Goal: Task Accomplishment & Management: Use online tool/utility

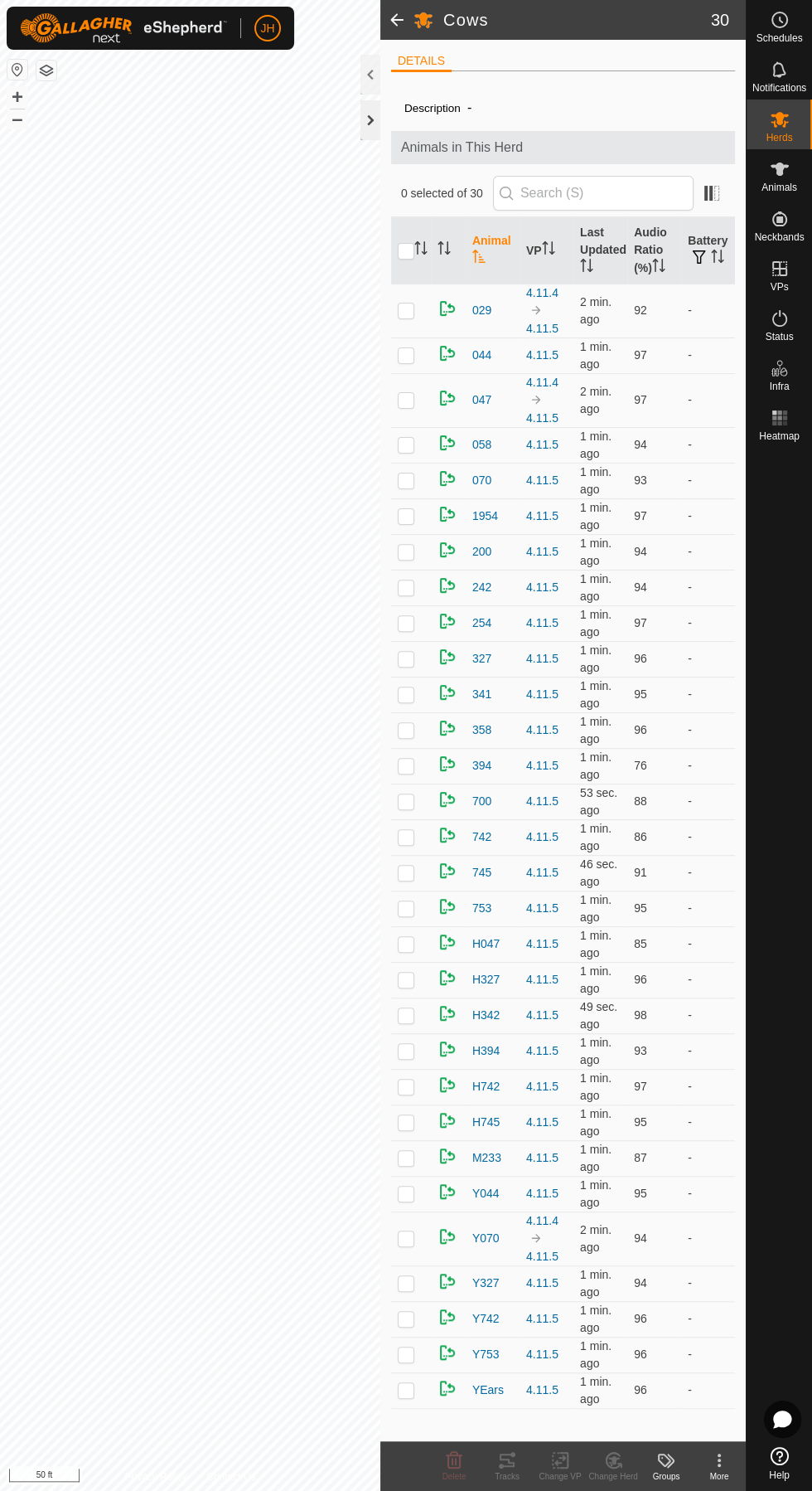
click at [375, 135] on div at bounding box center [370, 120] width 20 height 40
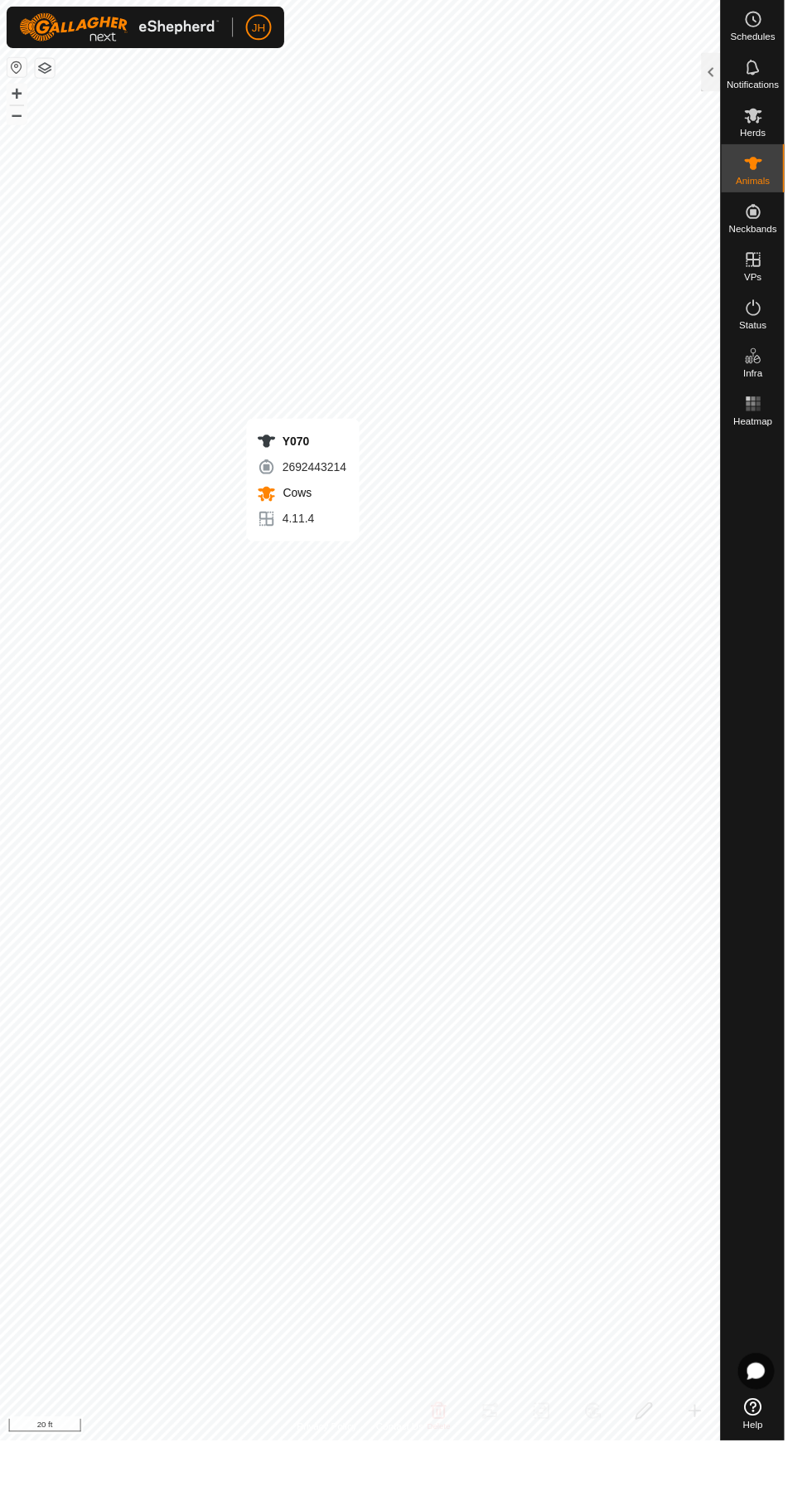
checkbox input "true"
click at [779, 120] on icon at bounding box center [779, 120] width 18 height 16
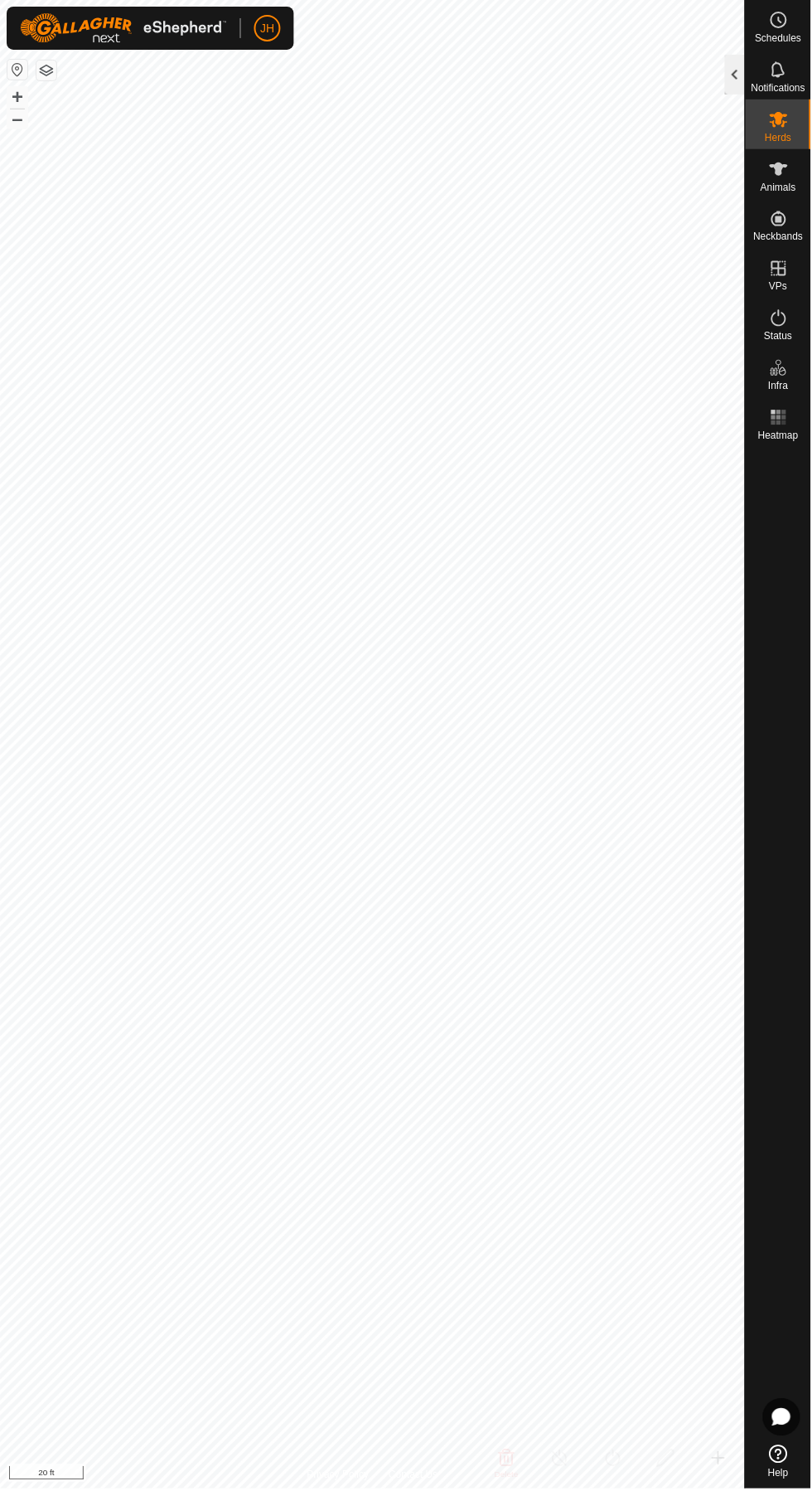
click at [735, 75] on div at bounding box center [736, 74] width 20 height 40
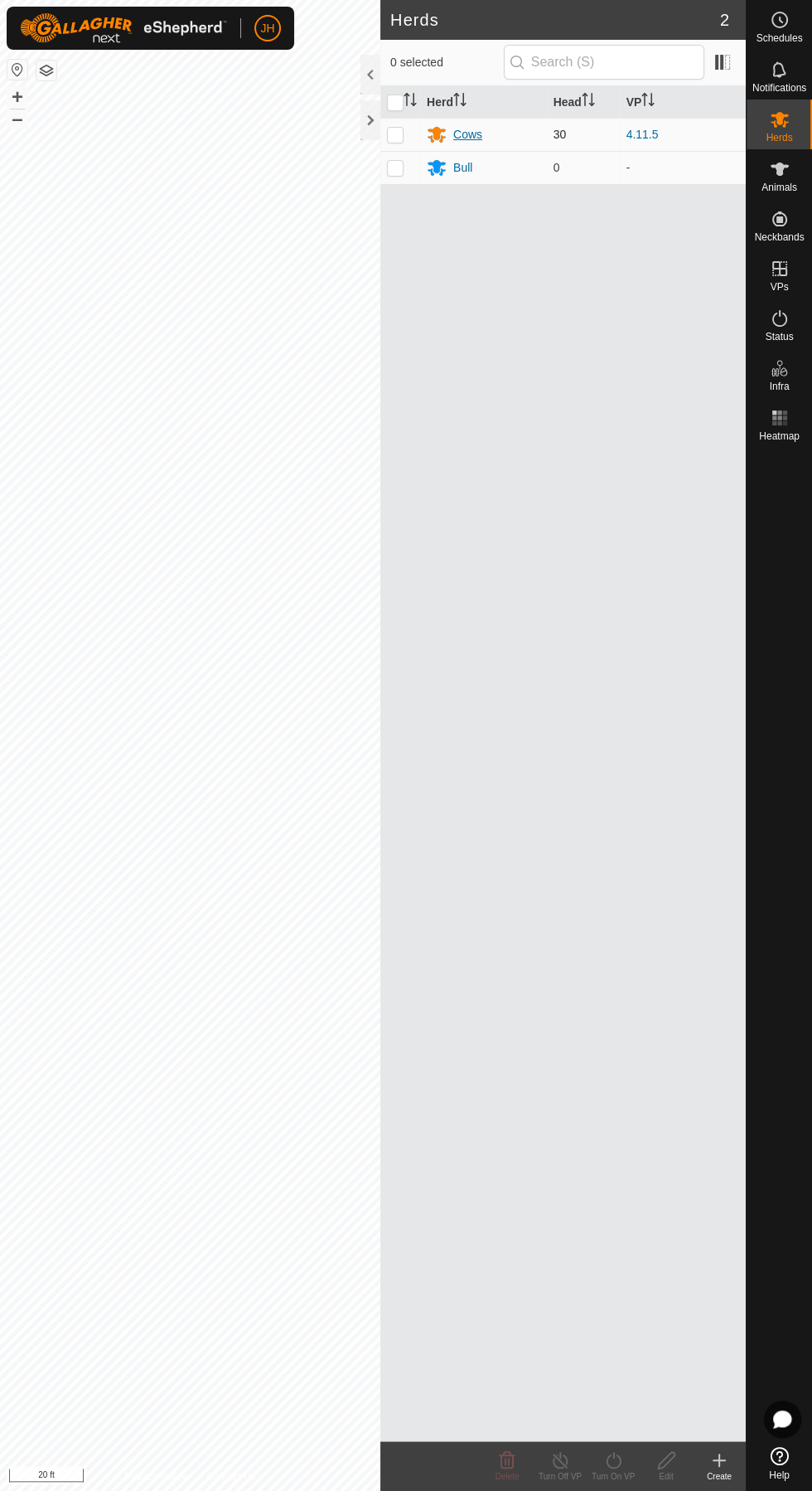
click at [475, 136] on div "Cows" at bounding box center [468, 135] width 29 height 18
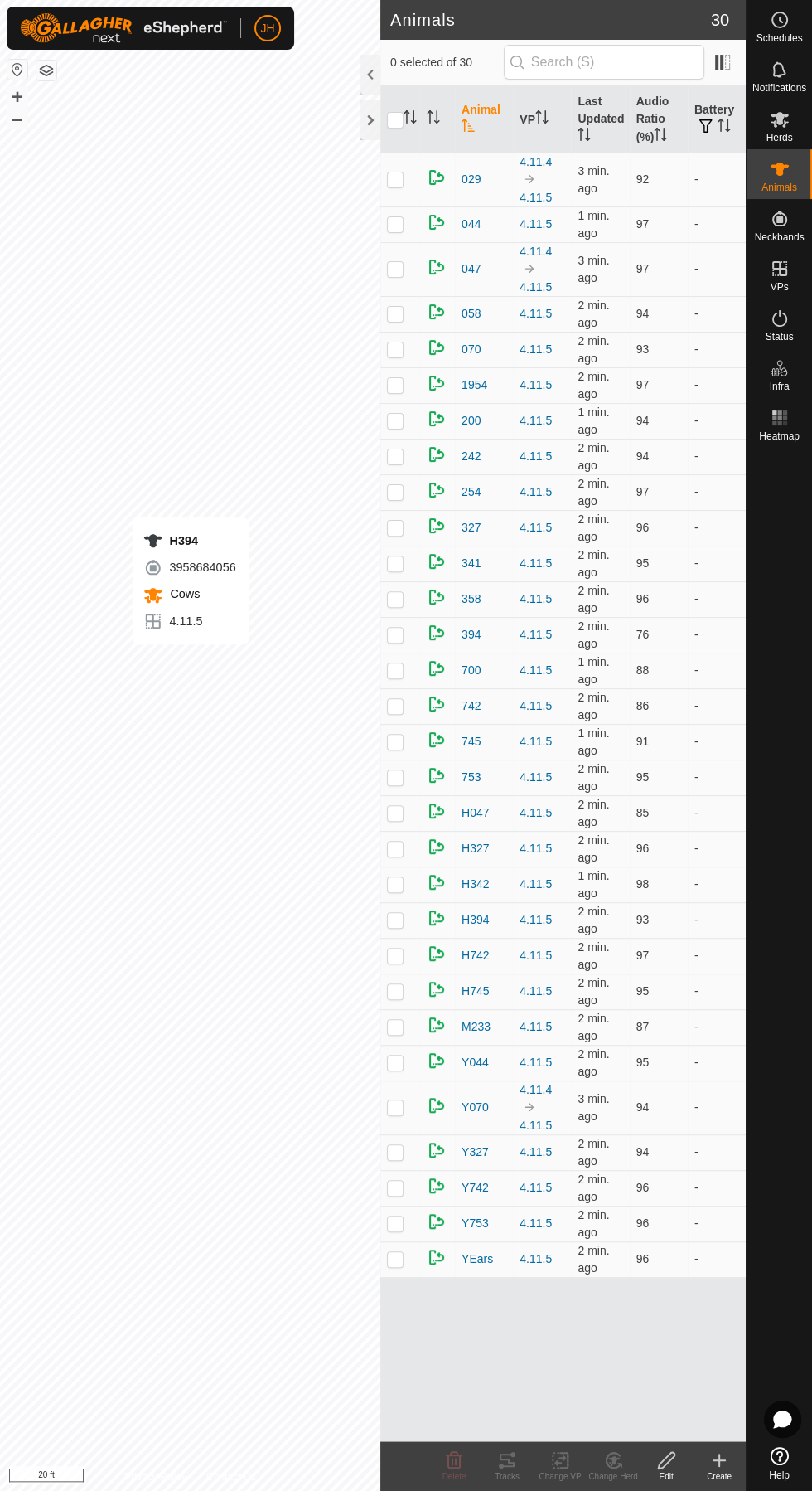
checkbox input "true"
click at [512, 1463] on icon at bounding box center [507, 1460] width 15 height 13
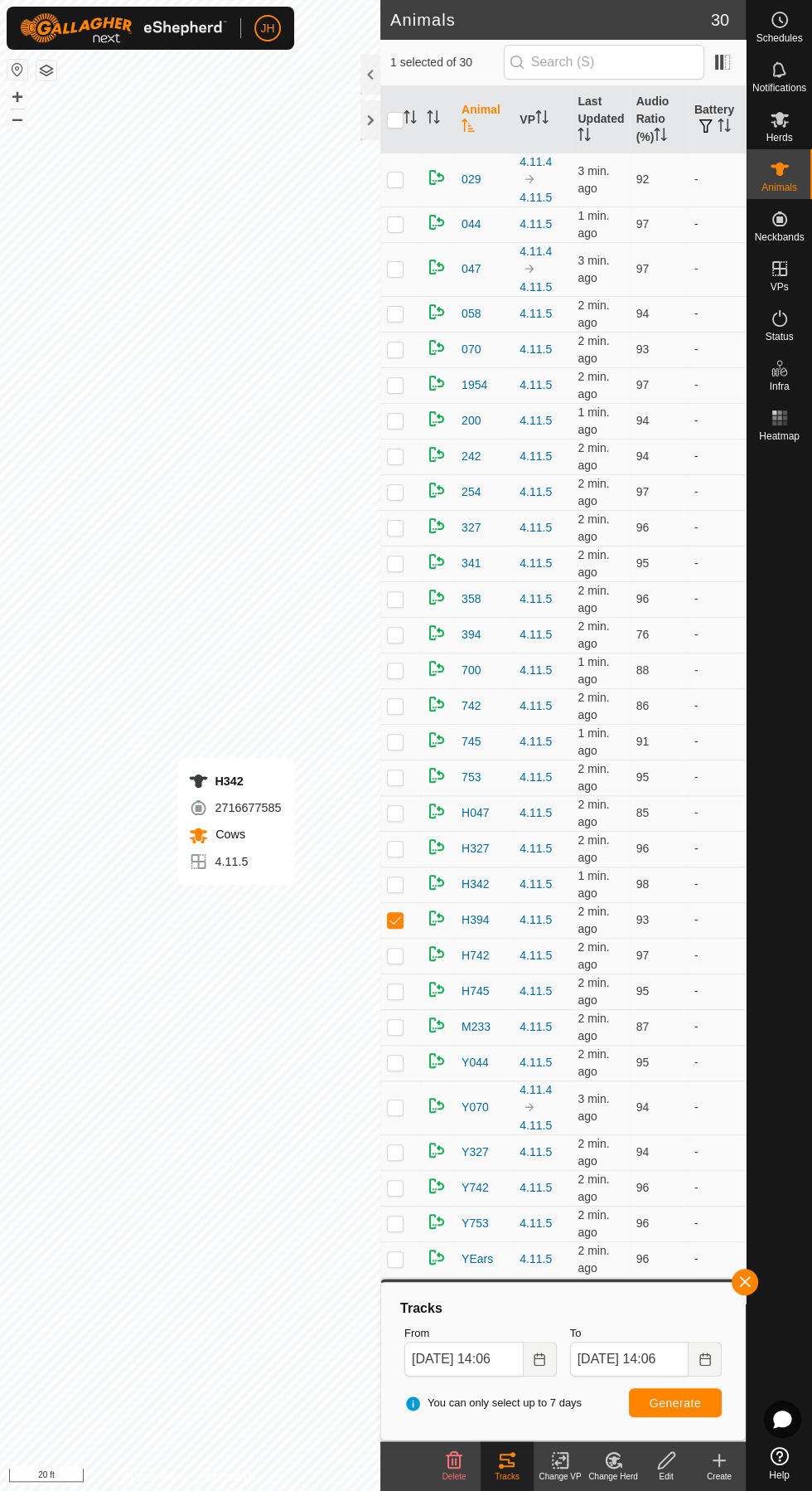
checkbox input "true"
checkbox input "false"
click at [504, 1458] on icon at bounding box center [507, 1460] width 20 height 20
click at [681, 1404] on span "Generate" at bounding box center [676, 1403] width 51 height 13
